Goal: Information Seeking & Learning: Learn about a topic

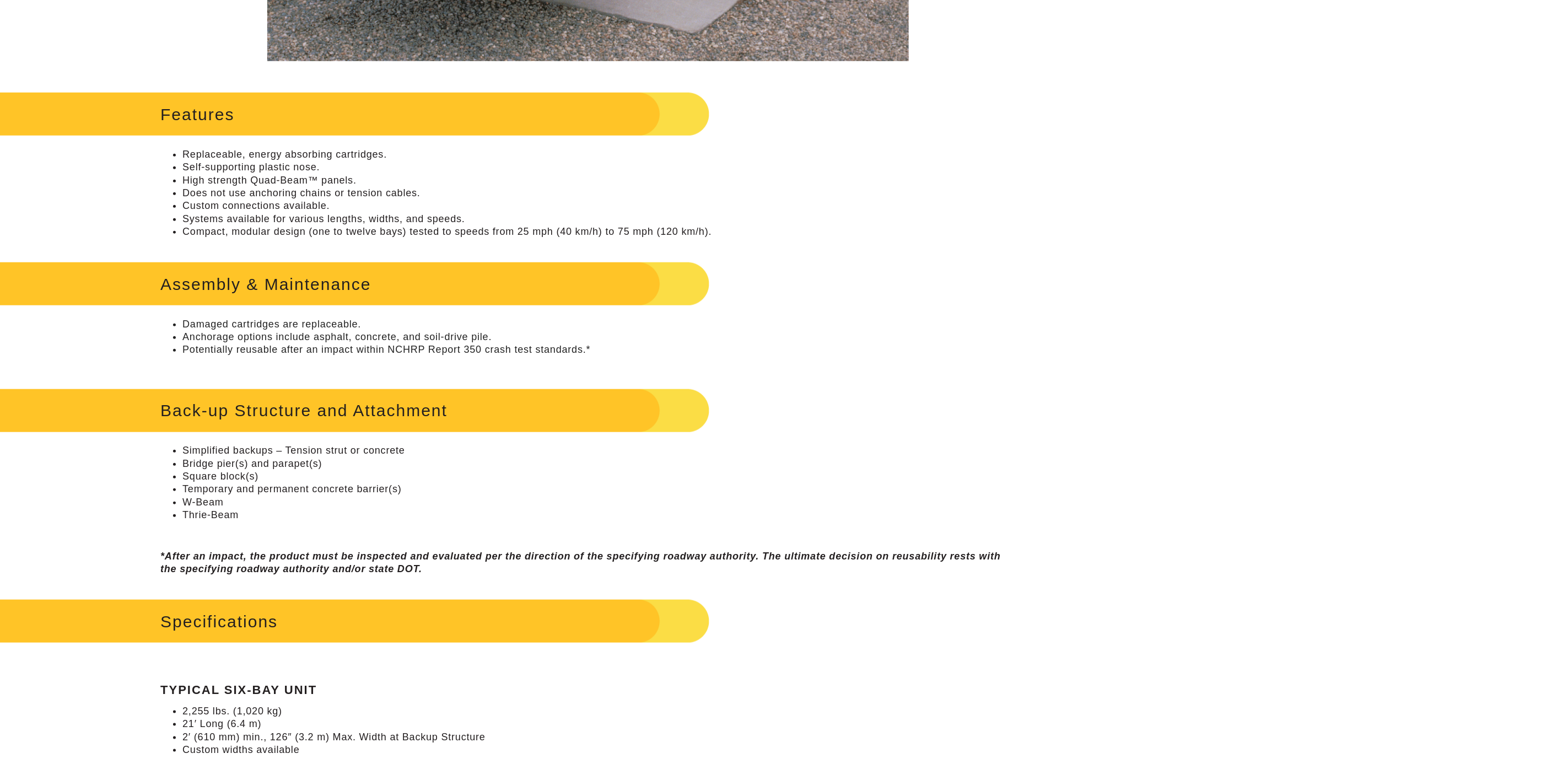
scroll to position [579, 0]
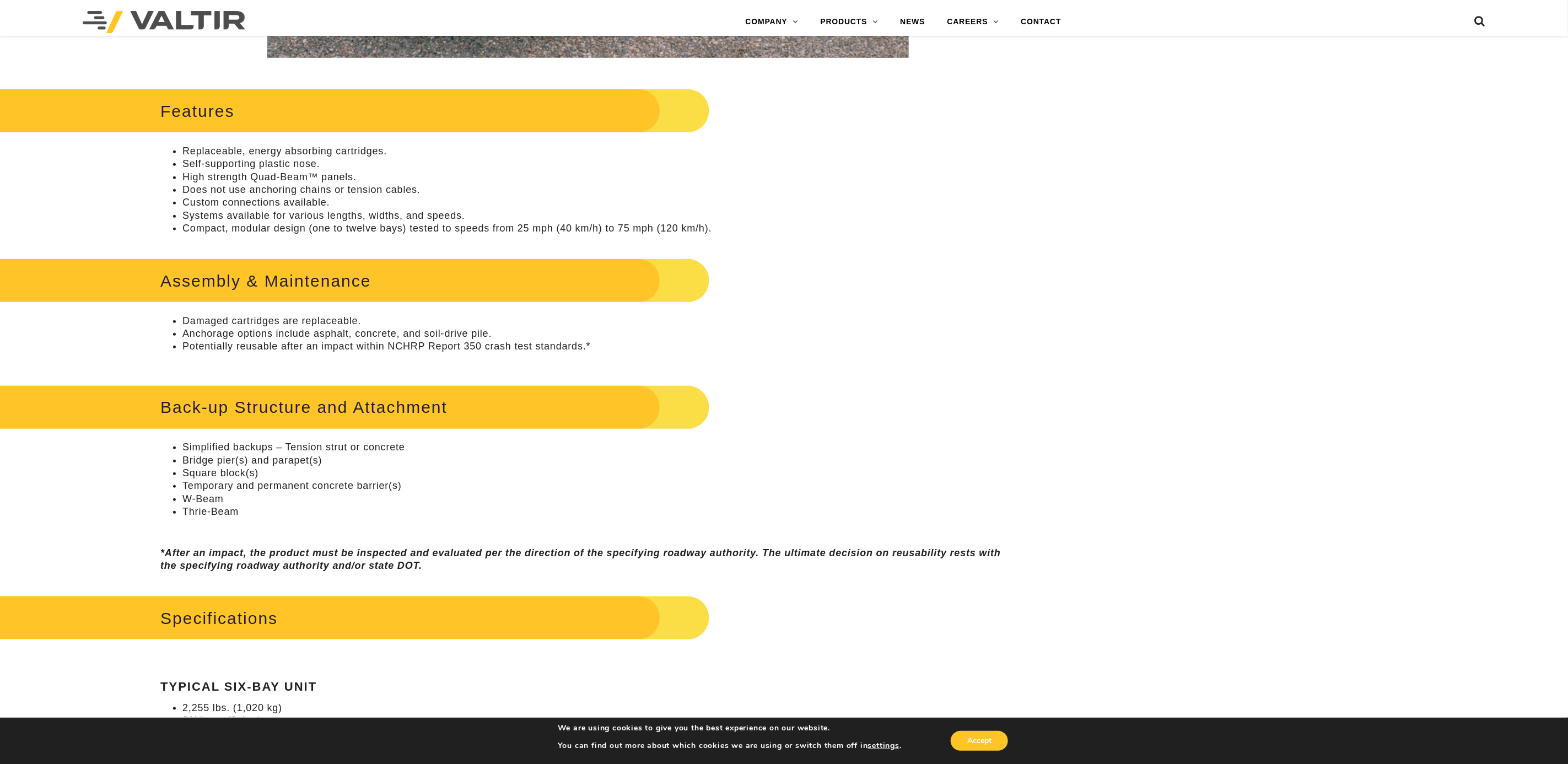
drag, startPoint x: 1108, startPoint y: 204, endPoint x: 1053, endPoint y: 147, distance: 79.2
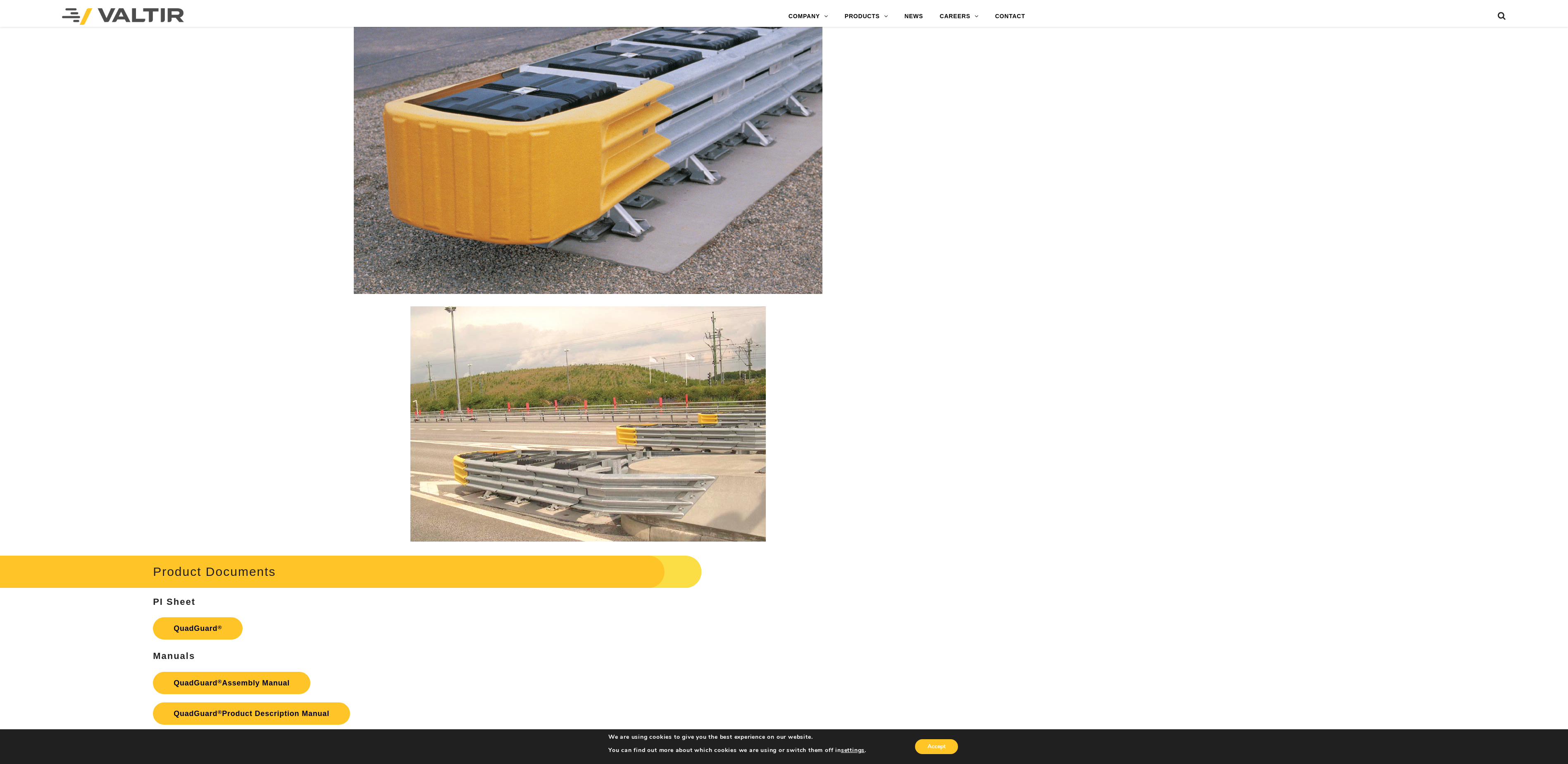
drag, startPoint x: 612, startPoint y: 397, endPoint x: 608, endPoint y: 362, distance: 35.2
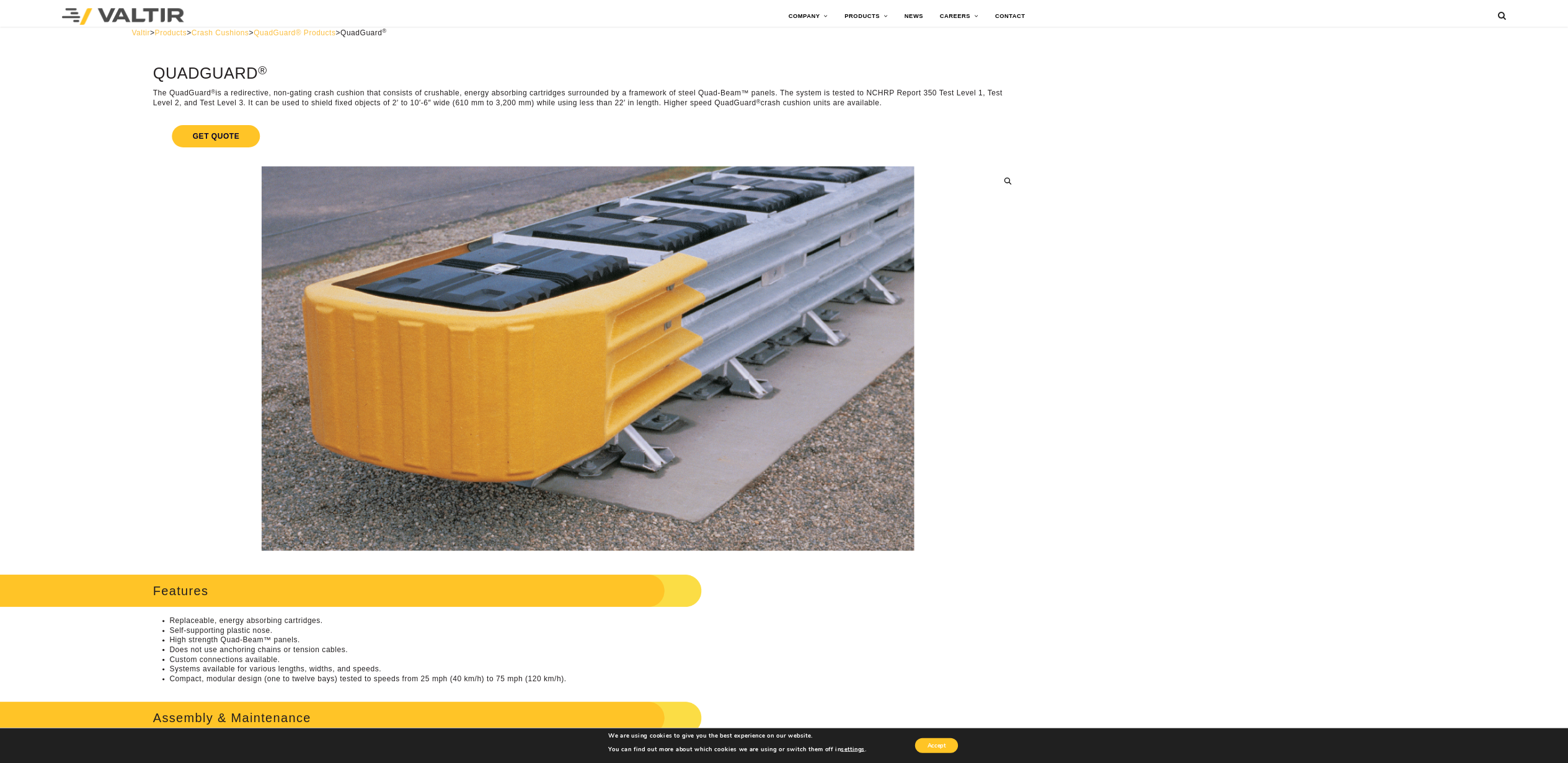
scroll to position [0, 0]
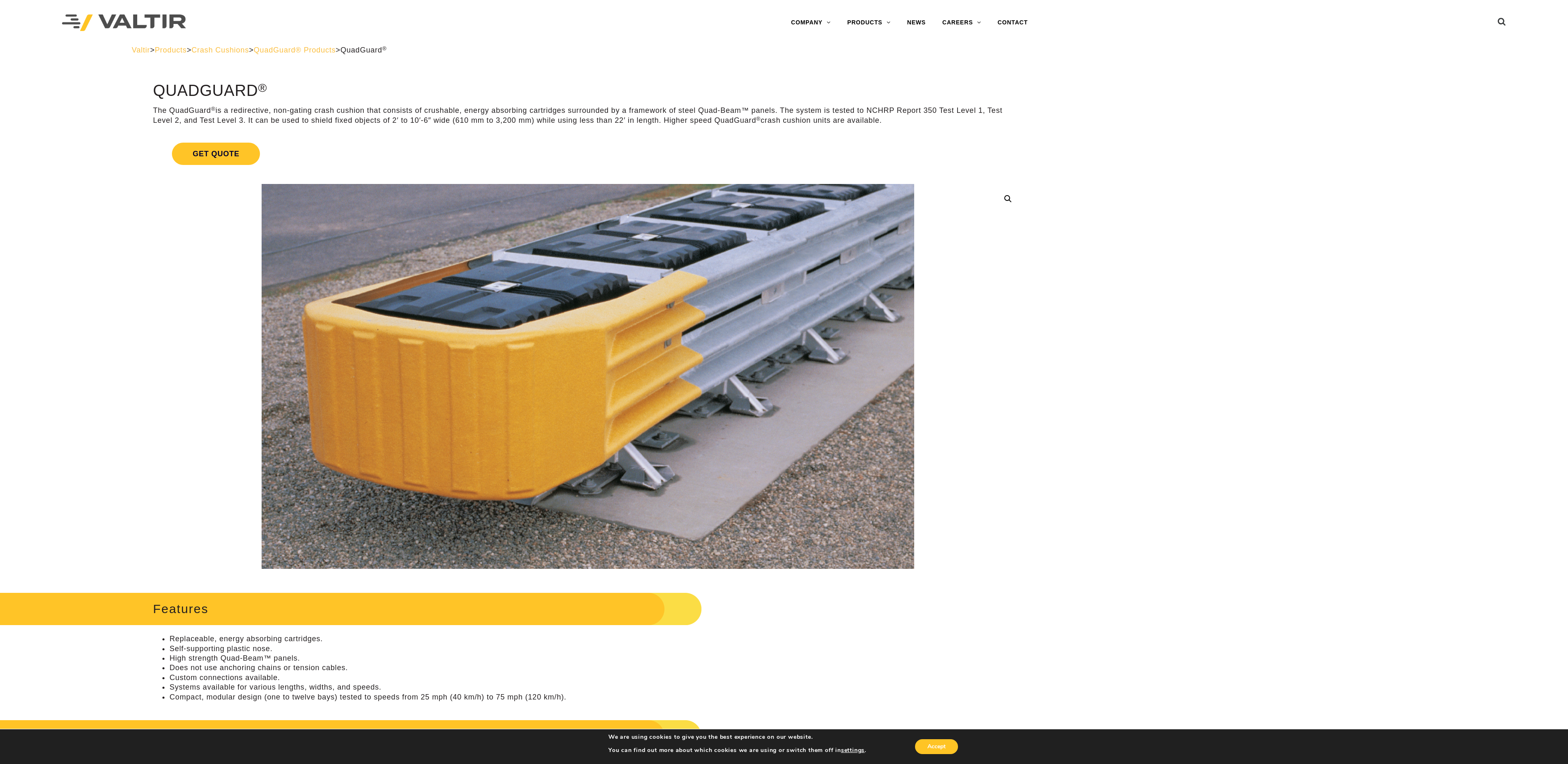
drag, startPoint x: 914, startPoint y: 488, endPoint x: 898, endPoint y: 410, distance: 79.6
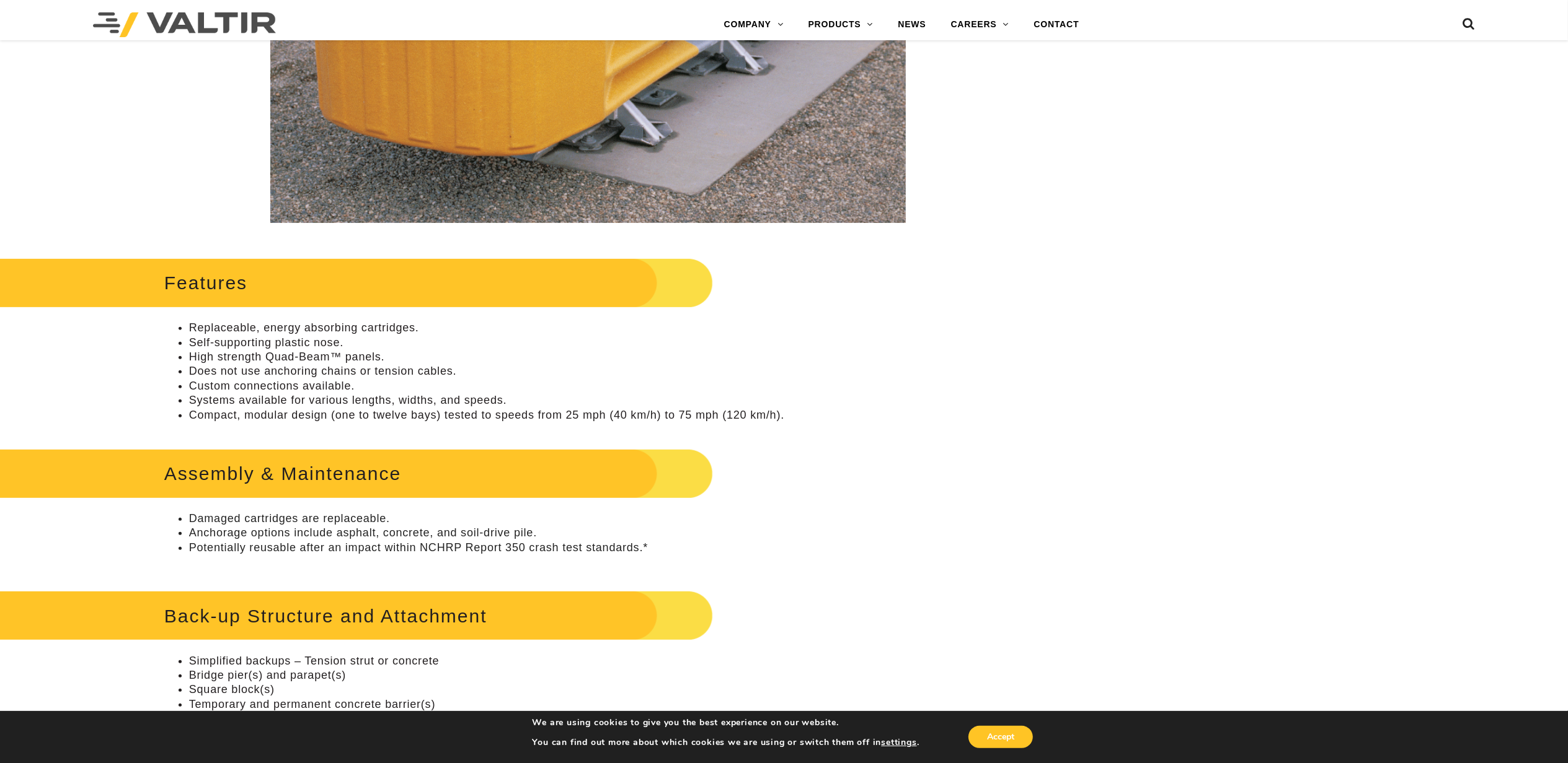
scroll to position [413, 0]
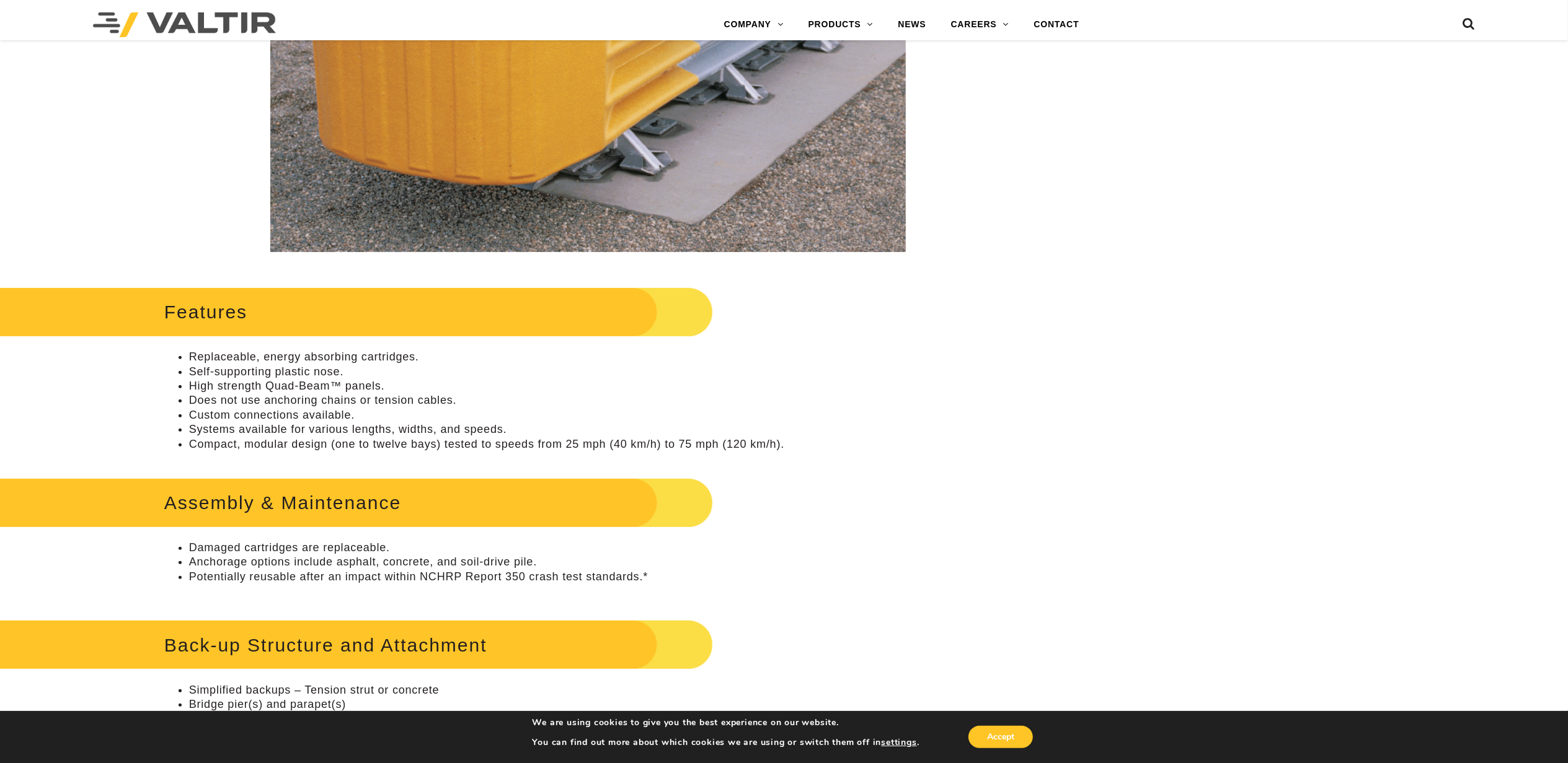
click at [919, 495] on div "Assembly & Maintenance Damaged cartridges are replaceable. Anchorage options in…" at bounding box center [588, 652] width 847 height 357
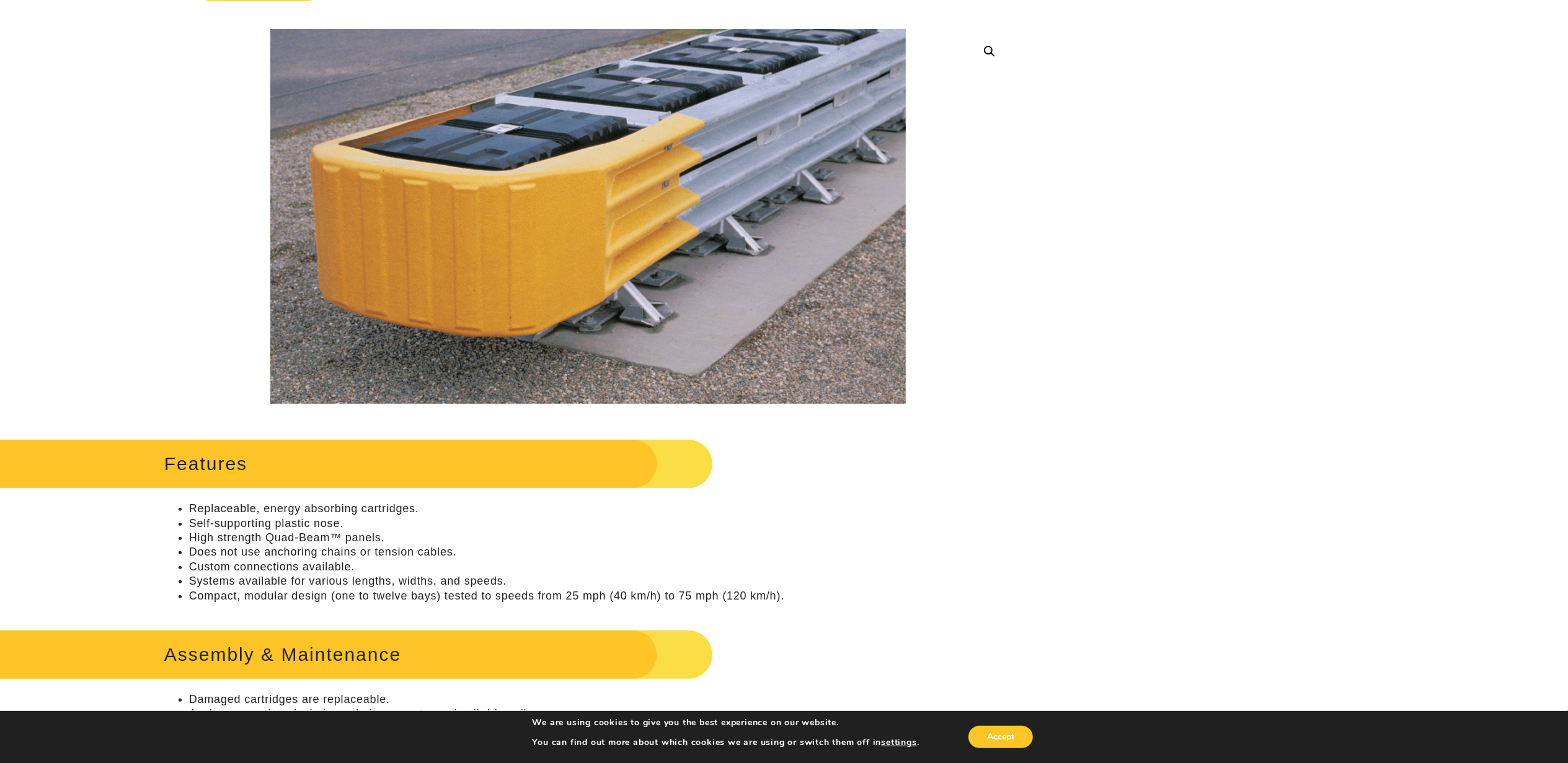
scroll to position [165, 0]
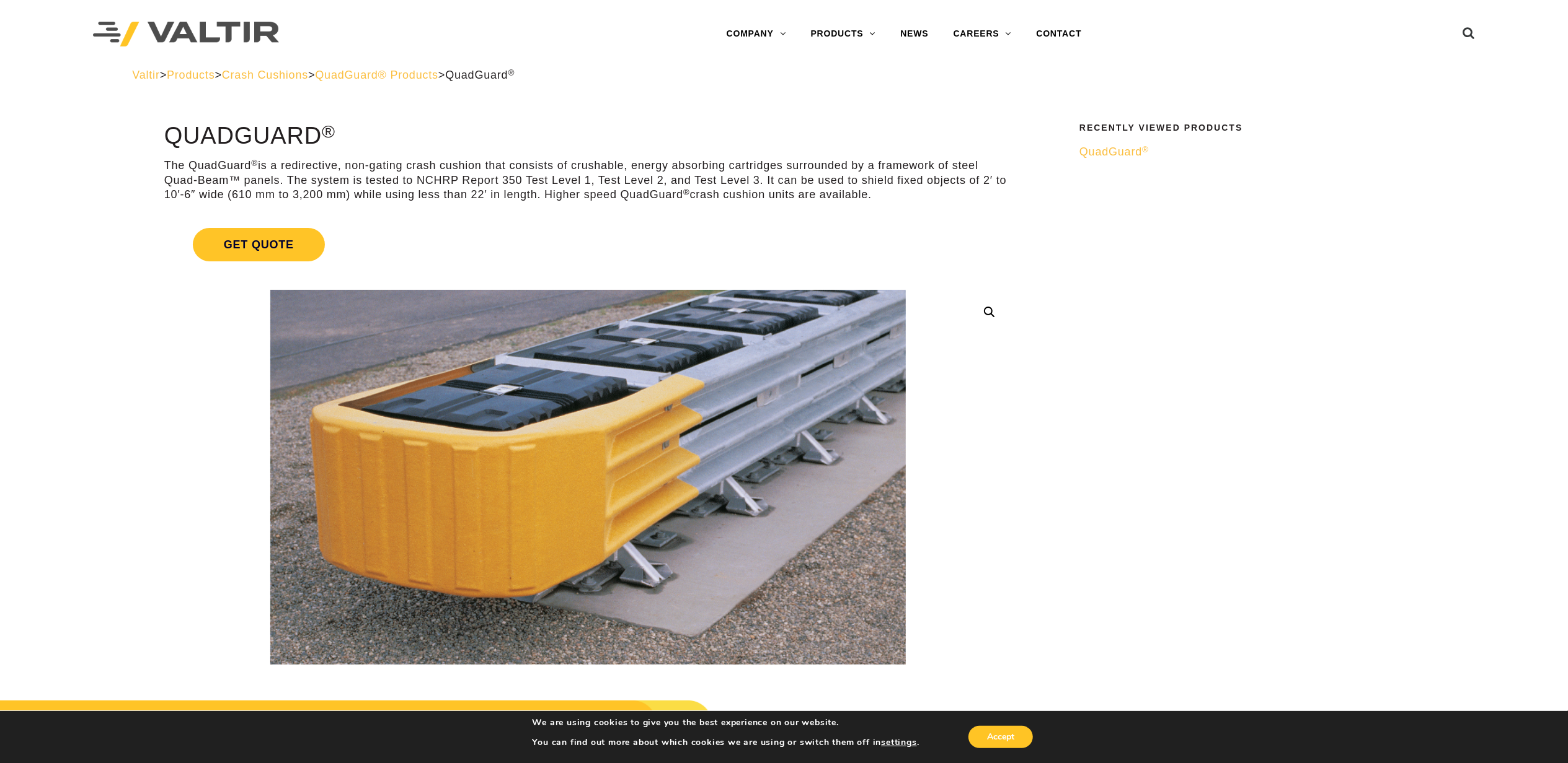
drag, startPoint x: 692, startPoint y: 560, endPoint x: 693, endPoint y: 474, distance: 86.0
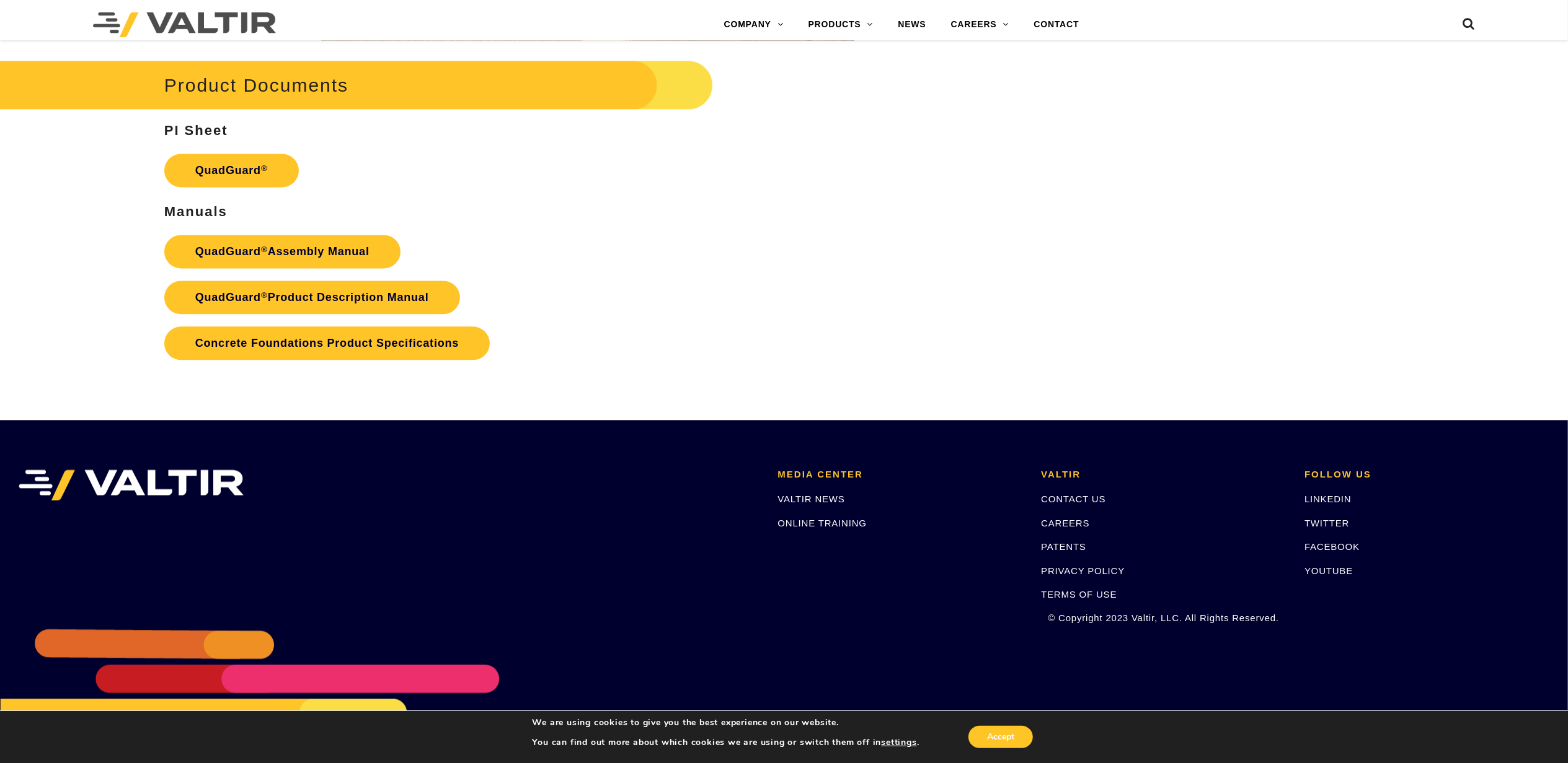
scroll to position [2643, 0]
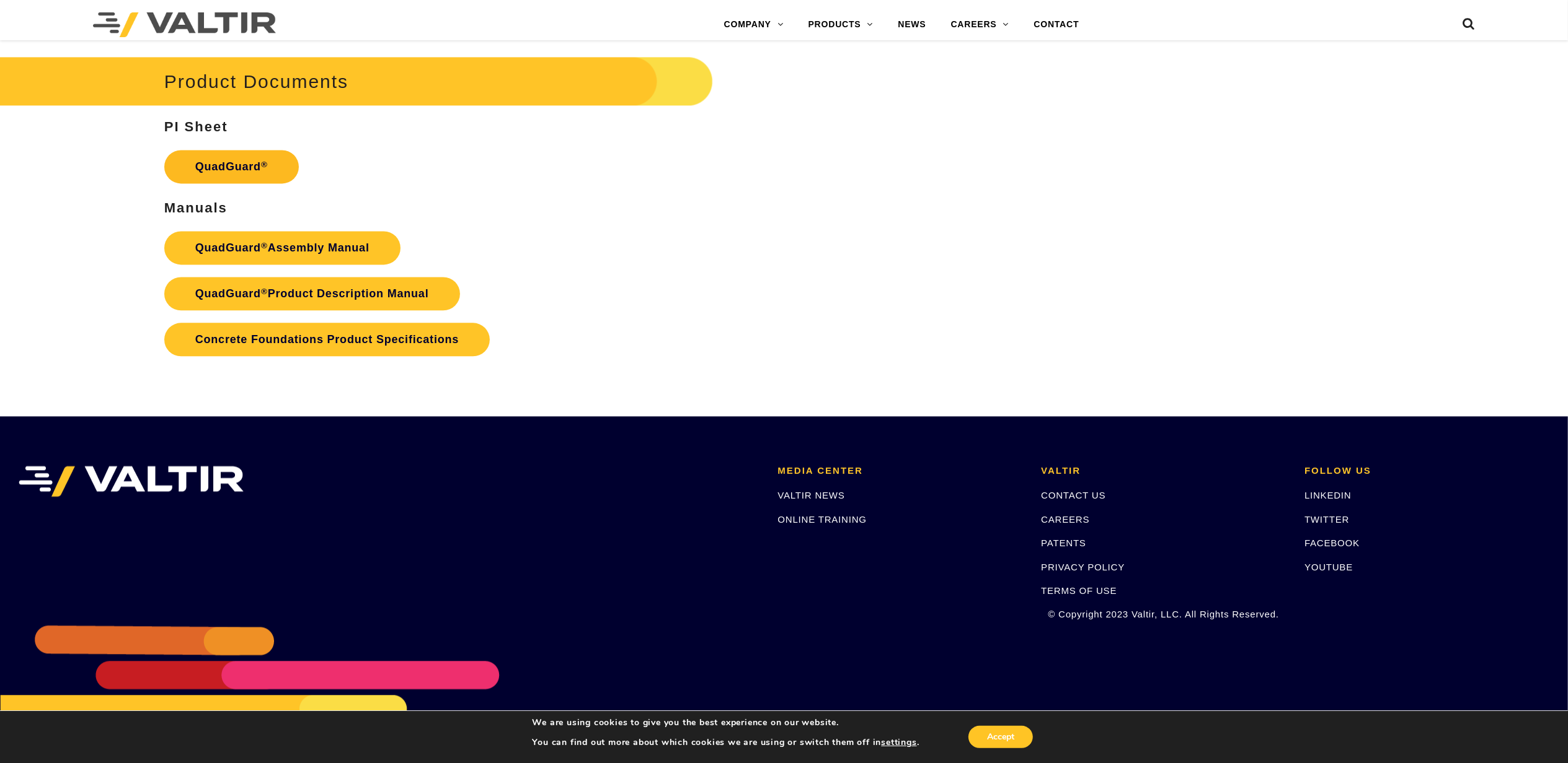
click at [248, 167] on link "QuadGuard ®" at bounding box center [231, 166] width 134 height 34
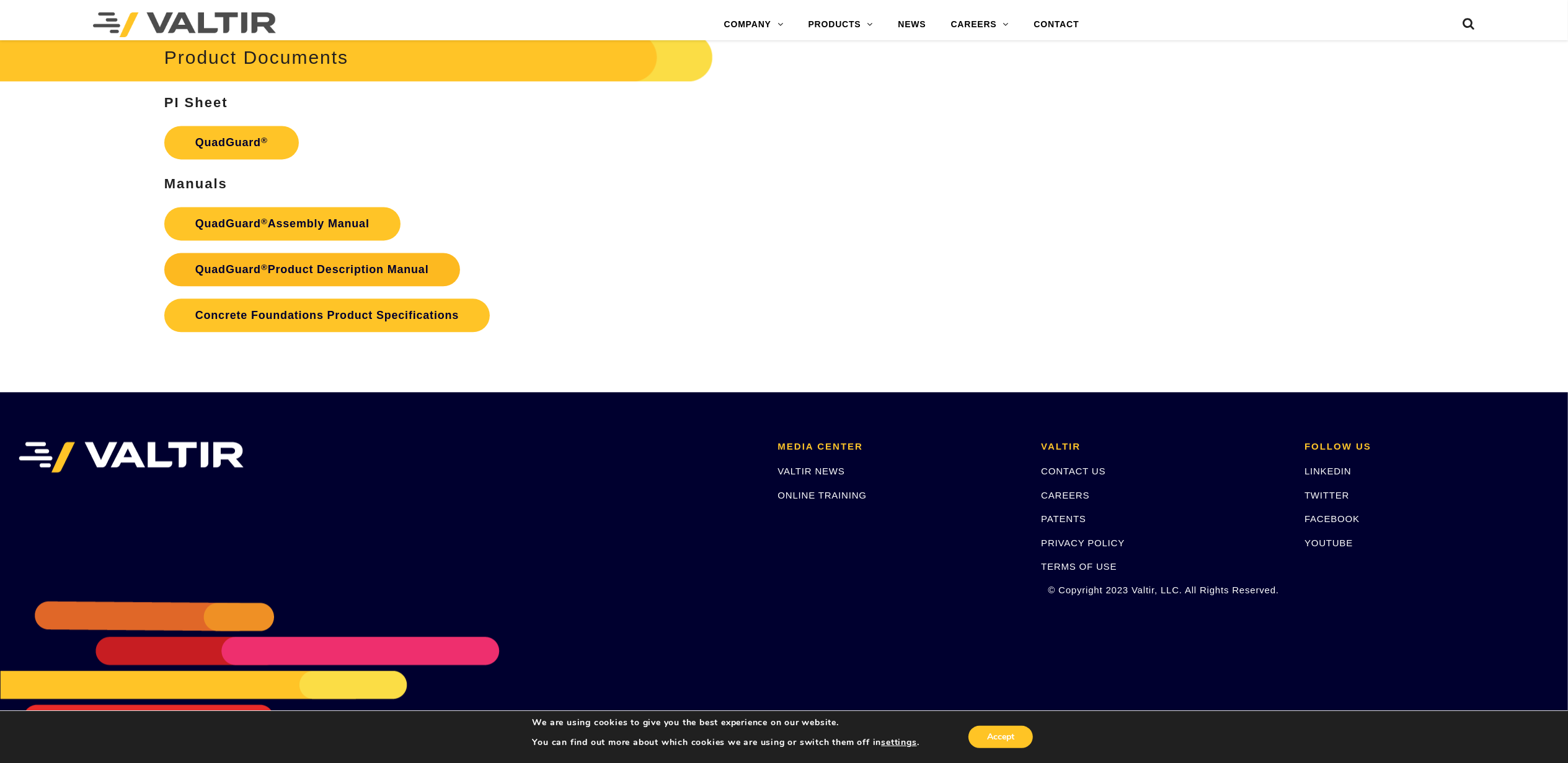
click at [318, 281] on link "QuadGuard ® Product Description Manual" at bounding box center [312, 269] width 296 height 34
click at [325, 270] on link "QuadGuard ® Product Description Manual" at bounding box center [312, 269] width 296 height 34
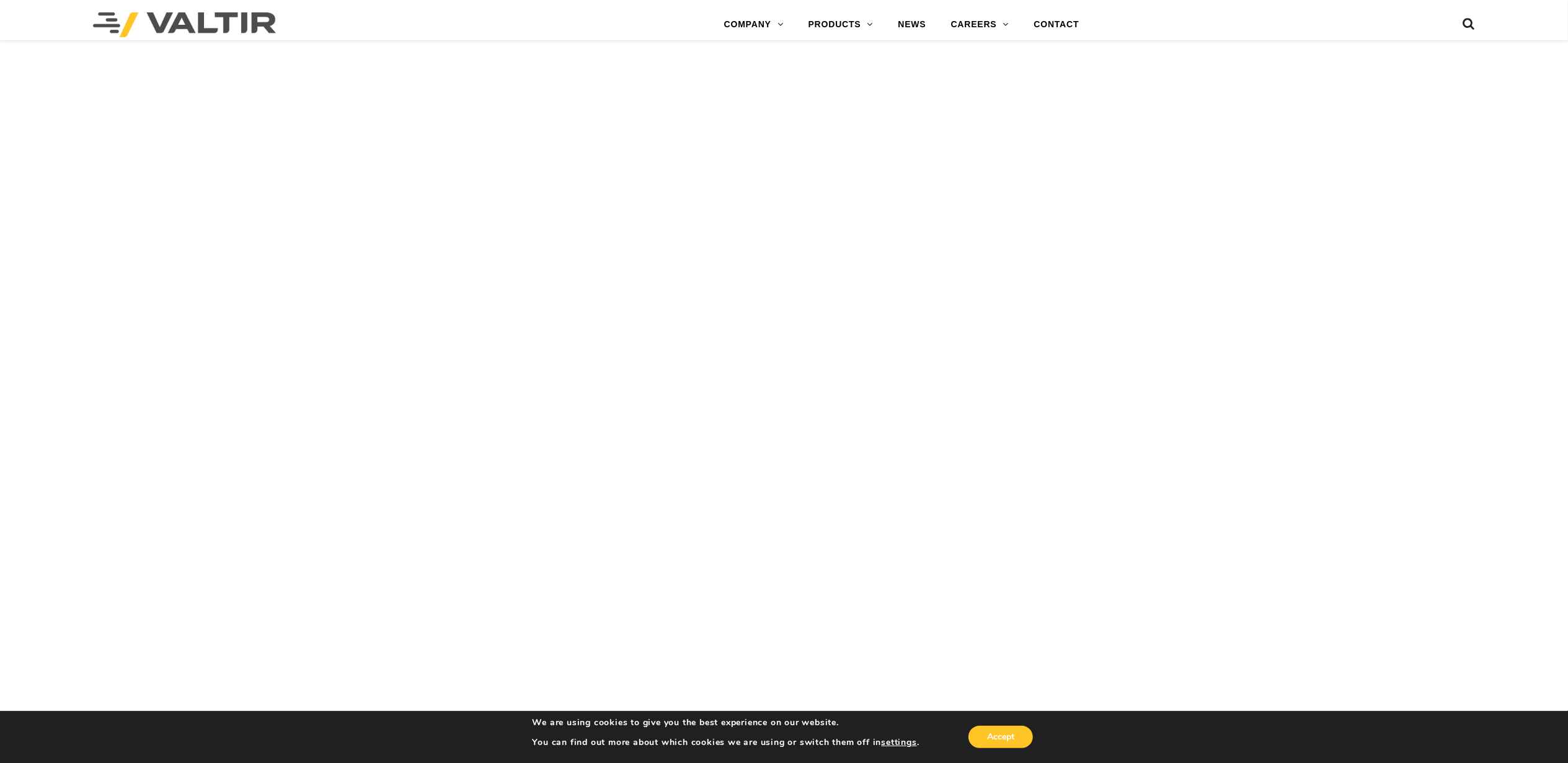
drag, startPoint x: 501, startPoint y: 246, endPoint x: 503, endPoint y: 362, distance: 116.0
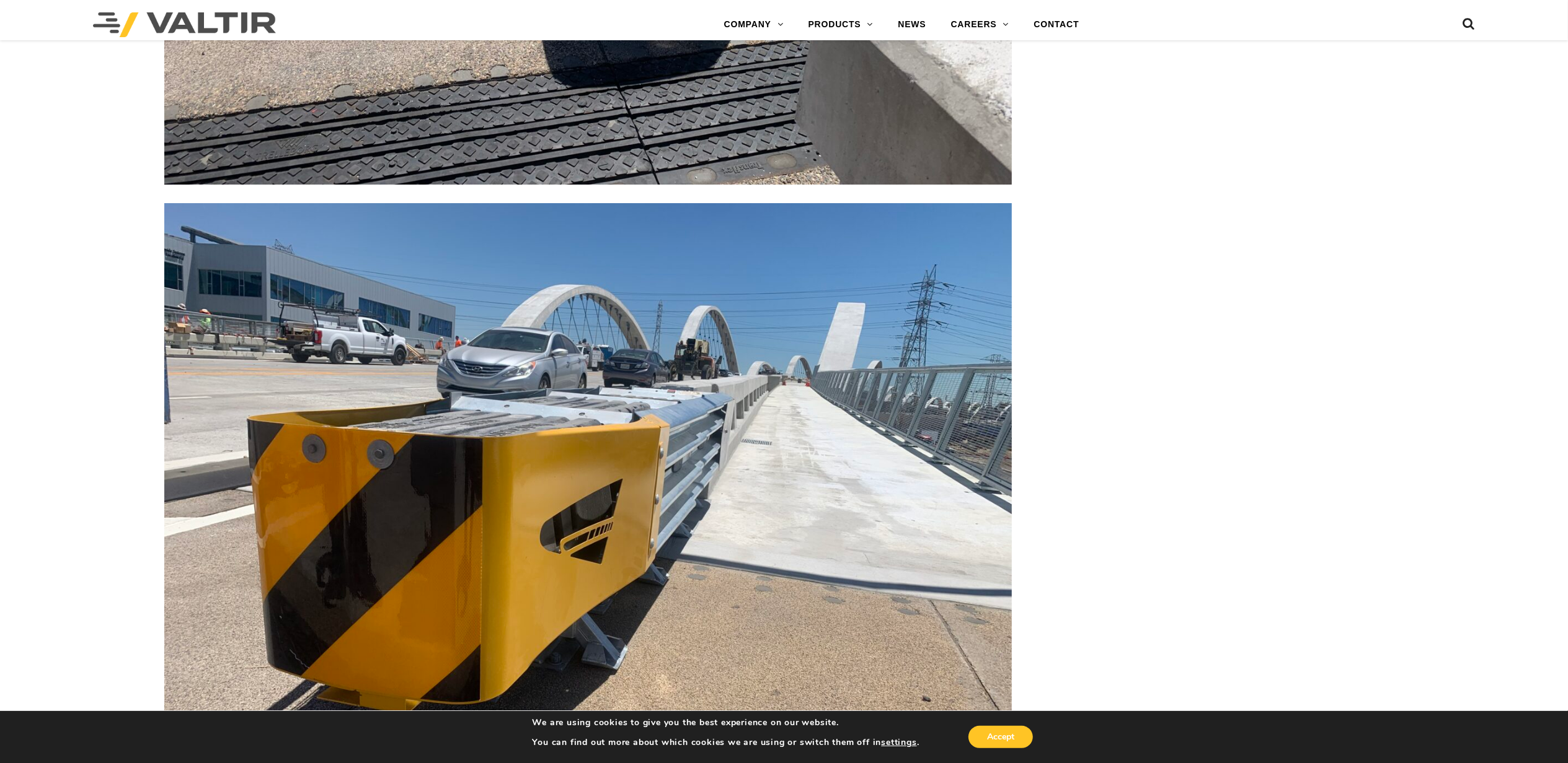
scroll to position [4698, 0]
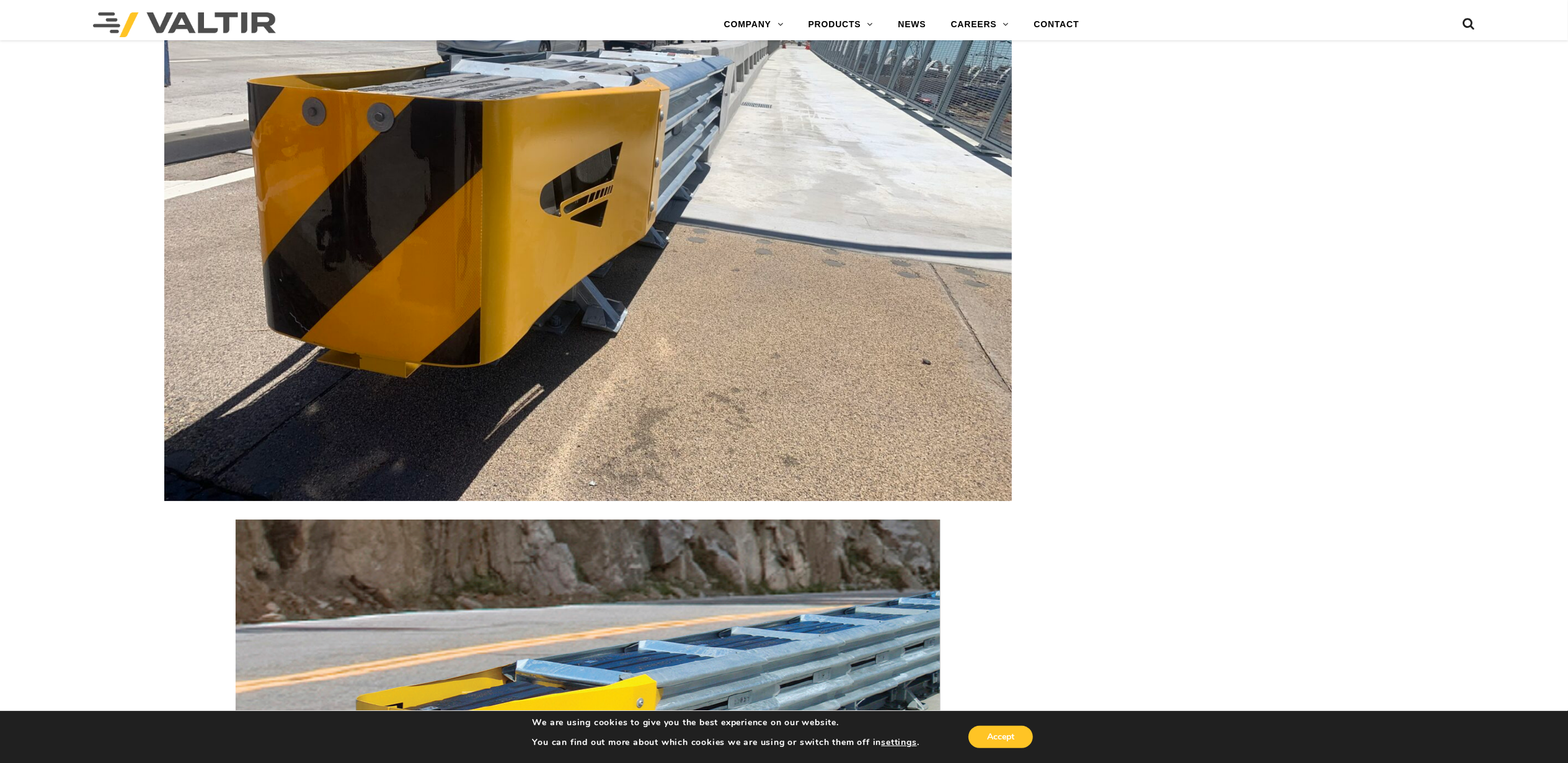
drag, startPoint x: 479, startPoint y: 276, endPoint x: 479, endPoint y: 186, distance: 90.0
drag, startPoint x: 491, startPoint y: 325, endPoint x: 486, endPoint y: 402, distance: 77.2
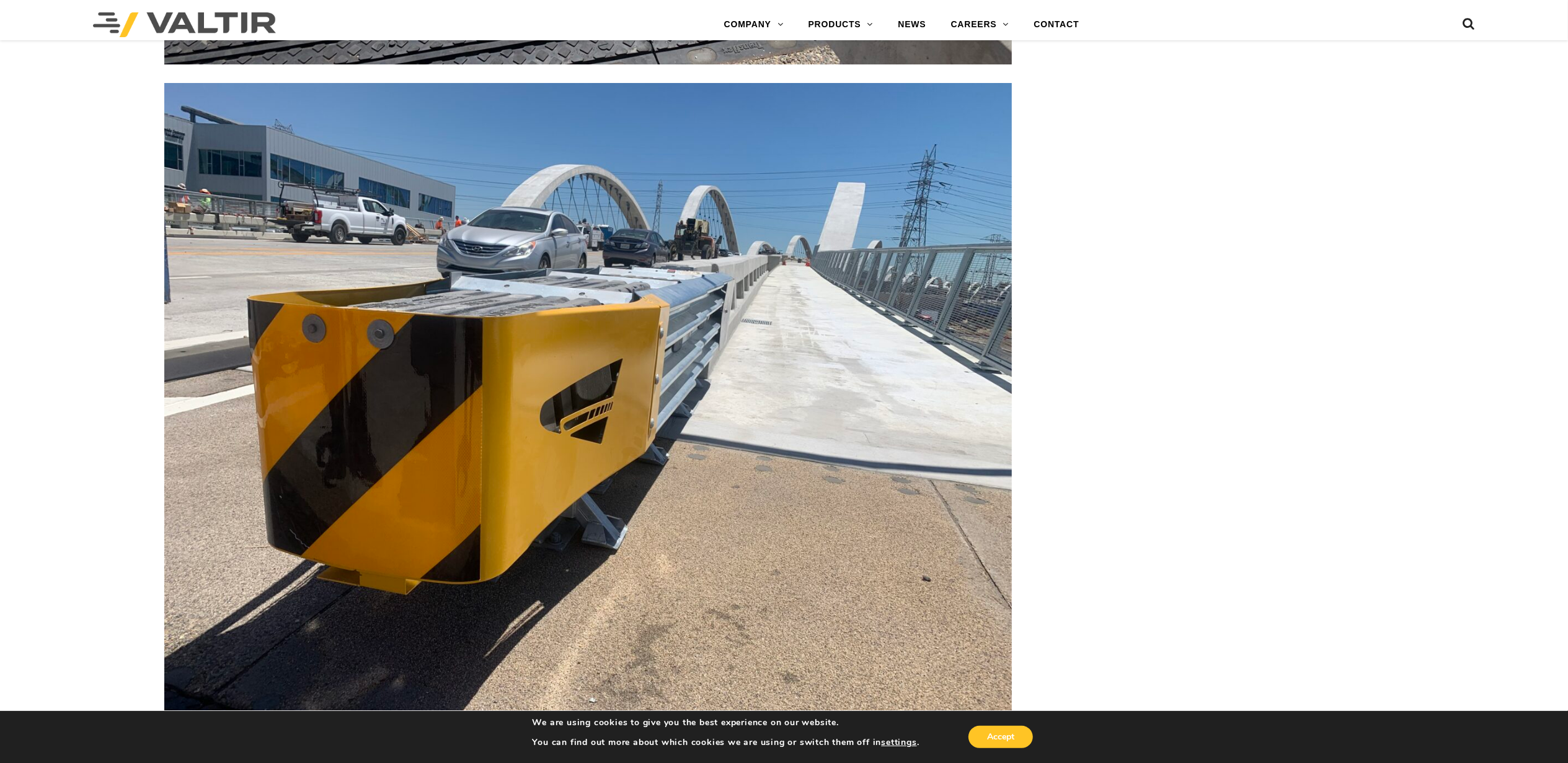
scroll to position [4287, 0]
